Goal: Task Accomplishment & Management: Complete application form

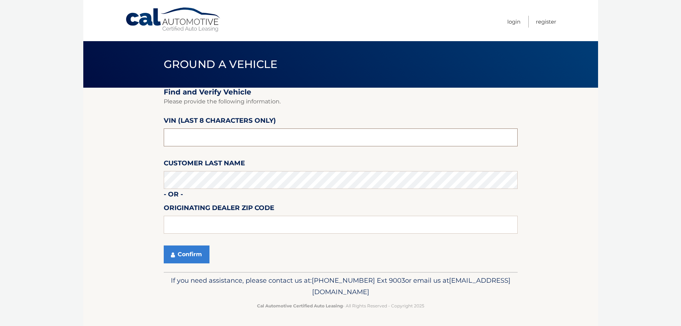
click at [226, 137] on input "text" at bounding box center [341, 137] width 354 height 18
type input "PC547007"
click at [192, 258] on button "Confirm" at bounding box center [187, 254] width 46 height 18
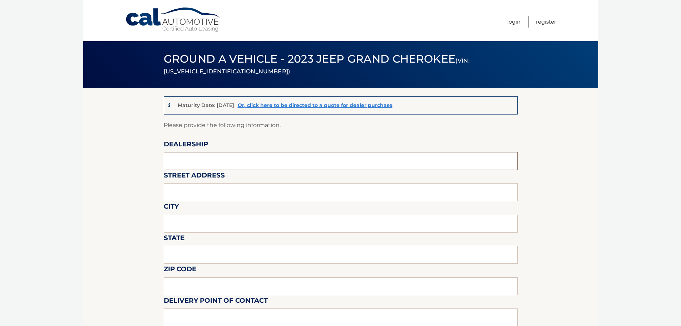
click at [190, 163] on input "text" at bounding box center [341, 161] width 354 height 18
type input "Salerno Duane"
click at [207, 190] on input "text" at bounding box center [341, 192] width 354 height 18
type input "233 BROAD STREET"
type input "SUMMIT"
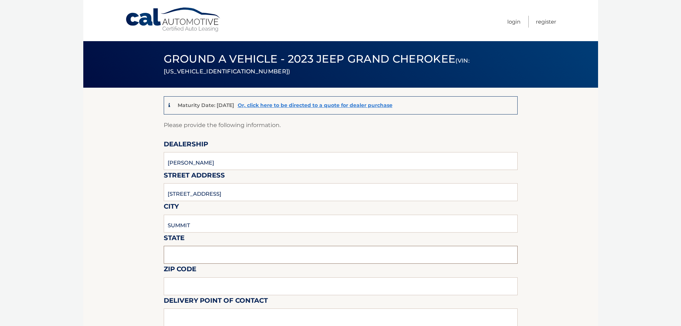
type input "NJ"
type input "07901"
type input ". CRESTWOOD MOTORS"
drag, startPoint x: 177, startPoint y: 193, endPoint x: 172, endPoint y: 195, distance: 6.2
click at [172, 195] on input "233 BROAD STREET" at bounding box center [341, 192] width 354 height 18
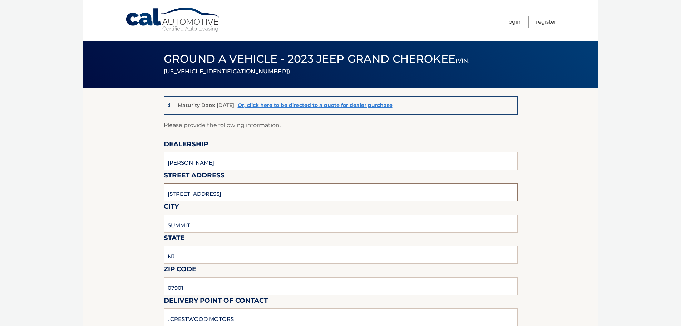
type input "267 BROAD STREET"
click at [220, 222] on input "SUMMIT" at bounding box center [341, 223] width 354 height 18
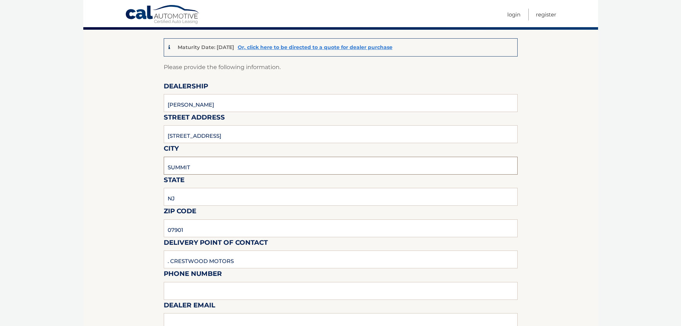
scroll to position [143, 0]
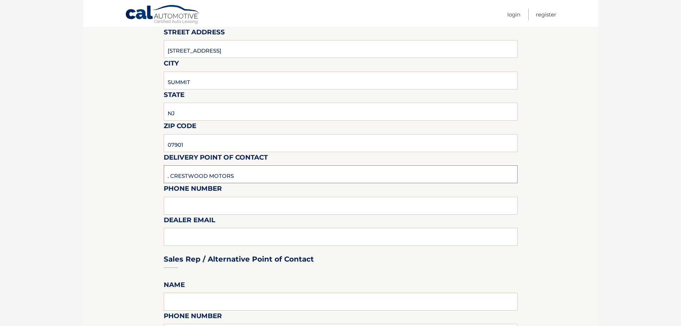
click at [242, 176] on input ". CRESTWOOD MOTORS" at bounding box center [341, 174] width 354 height 18
type input "S"
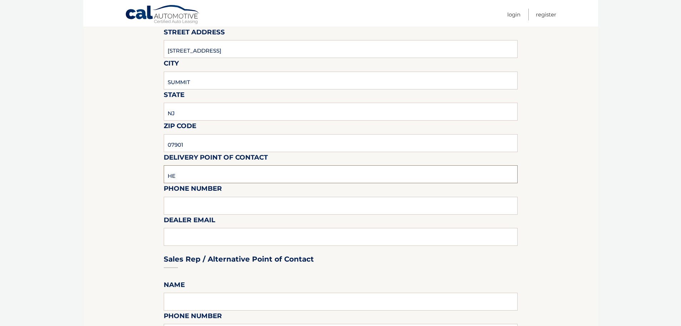
type input "HENRY ARGUETA"
type input "9082776700"
type input "HENRYA@SDSUMMIT.COM"
type input "Henry Argueta"
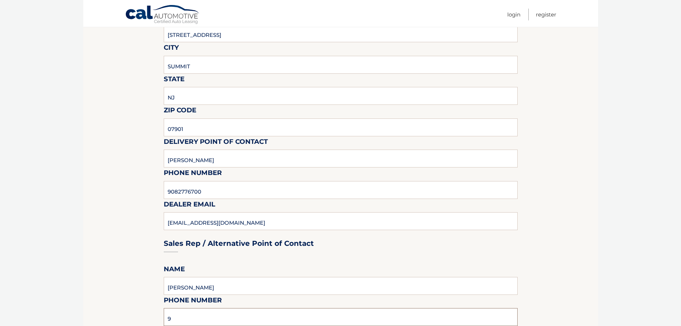
type input "9082776700"
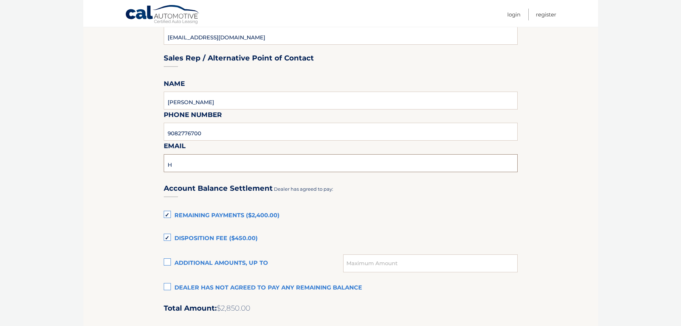
type input "henrya@sdsummit.com"
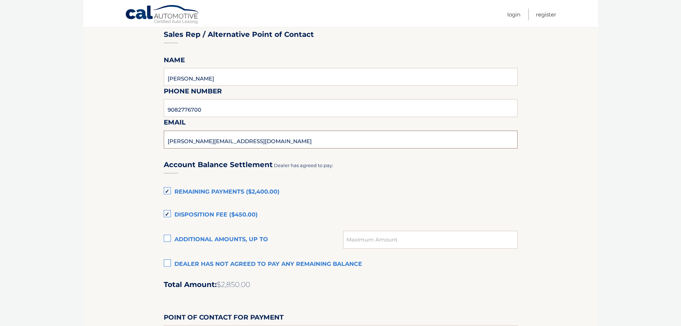
scroll to position [451, 0]
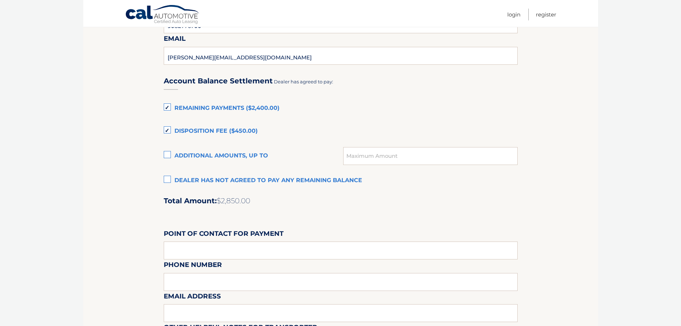
click at [165, 109] on label "Remaining Payments ($2,400.00)" at bounding box center [341, 108] width 354 height 14
click at [0, 0] on input "Remaining Payments ($2,400.00)" at bounding box center [0, 0] width 0 height 0
click at [168, 128] on label "Disposition Fee ($450.00)" at bounding box center [341, 131] width 354 height 14
click at [0, 0] on input "Disposition Fee ($450.00)" at bounding box center [0, 0] width 0 height 0
click at [168, 179] on label "Dealer has not agreed to pay any remaining balance" at bounding box center [341, 180] width 354 height 14
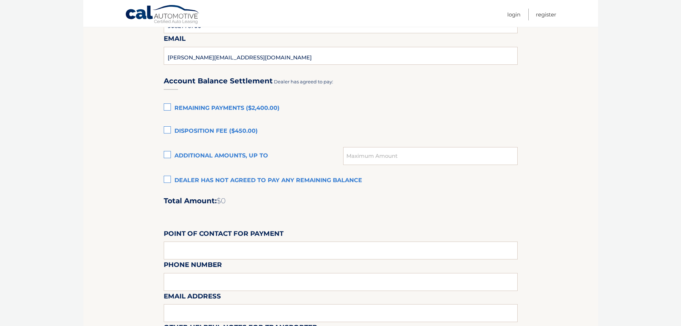
click at [0, 0] on input "Dealer has not agreed to pay any remaining balance" at bounding box center [0, 0] width 0 height 0
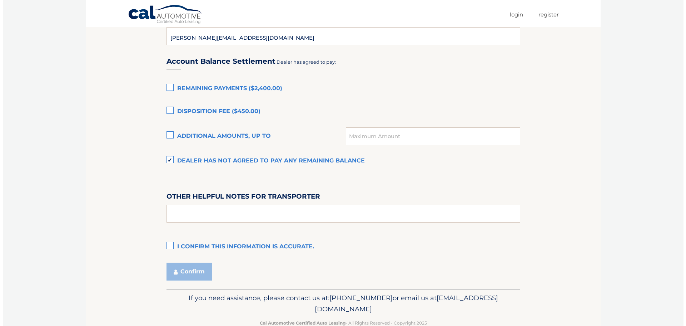
scroll to position [487, 0]
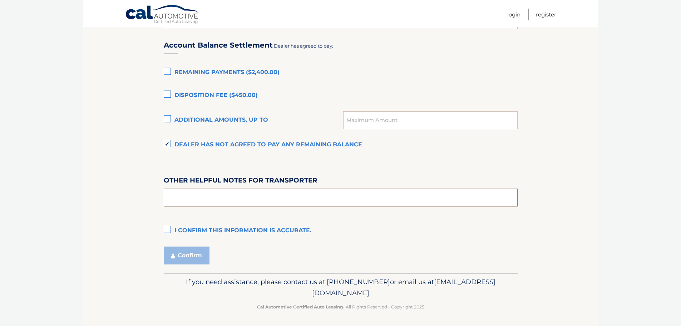
click at [184, 197] on input "text" at bounding box center [341, 197] width 354 height 18
click at [185, 196] on input "text" at bounding box center [341, 197] width 354 height 18
type input "NONE"
click at [169, 229] on label "I confirm this information is accurate." at bounding box center [341, 230] width 354 height 14
click at [0, 0] on input "I confirm this information is accurate." at bounding box center [0, 0] width 0 height 0
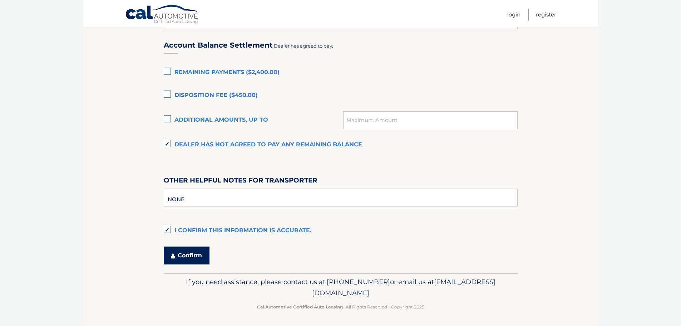
click at [182, 251] on button "Confirm" at bounding box center [187, 255] width 46 height 18
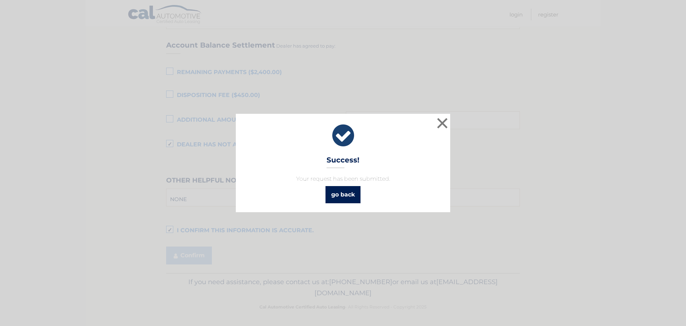
click at [355, 199] on link "go back" at bounding box center [343, 194] width 35 height 17
